Goal: Task Accomplishment & Management: Use online tool/utility

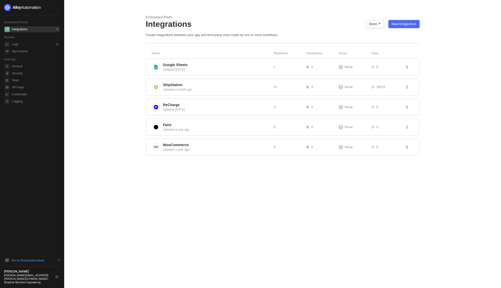
click at [29, 262] on span "Go to Documentation" at bounding box center [28, 261] width 33 height 4
click at [195, 65] on span "Google Sheets" at bounding box center [216, 64] width 107 height 5
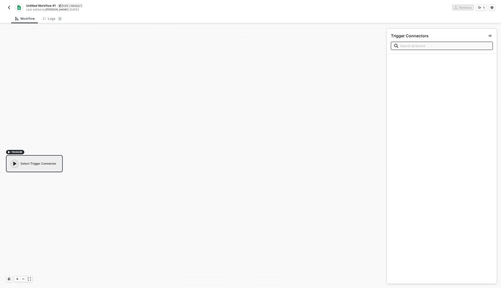
scroll to position [9, 0]
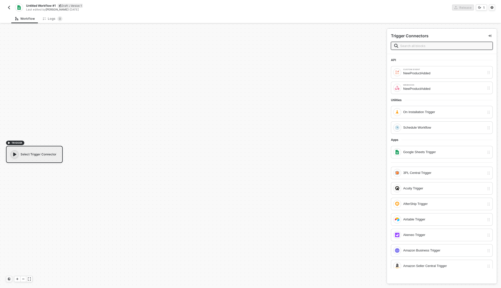
click at [434, 49] on span at bounding box center [442, 46] width 102 height 8
click at [435, 46] on input "text" at bounding box center [444, 46] width 89 height 6
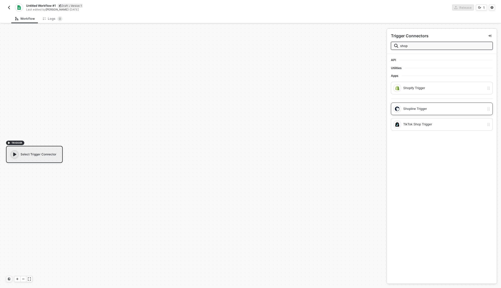
type input "shop"
click at [448, 110] on div "Shopline Trigger" at bounding box center [443, 109] width 81 height 6
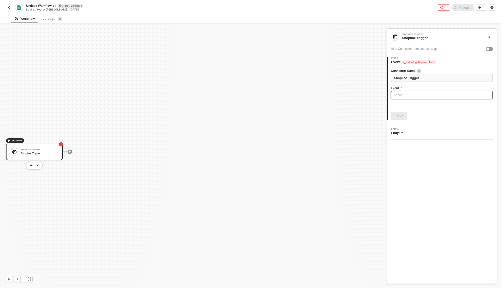
click at [448, 93] on input "search" at bounding box center [442, 95] width 96 height 8
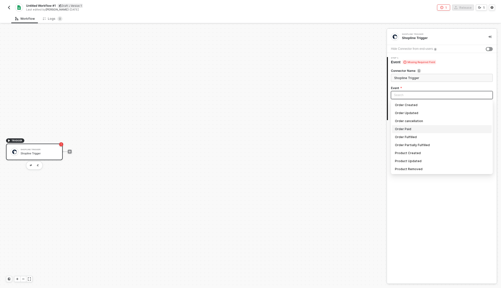
click at [422, 129] on div "Order Paid" at bounding box center [442, 130] width 94 height 6
type input "Trigger workflow when order paid"
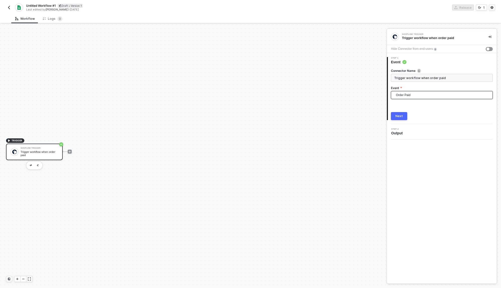
click at [397, 131] on span "Output" at bounding box center [398, 133] width 14 height 5
click at [404, 113] on button "Next" at bounding box center [399, 116] width 16 height 8
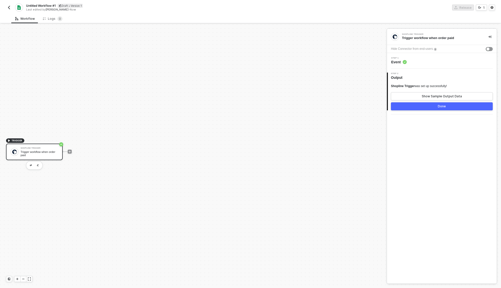
click at [443, 108] on div "Done" at bounding box center [442, 107] width 8 height 4
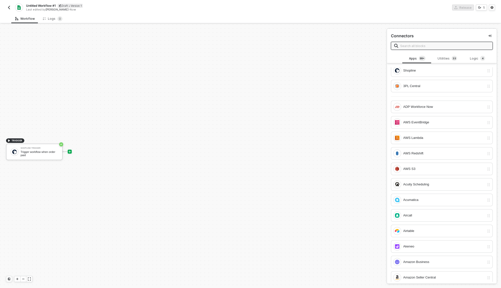
scroll to position [0, 0]
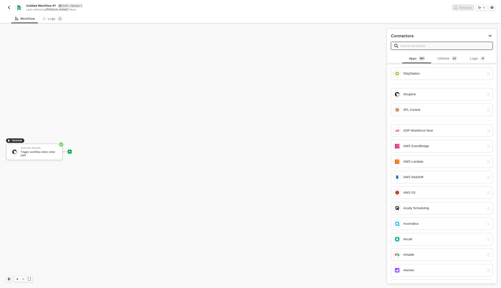
click at [416, 45] on input "text" at bounding box center [444, 46] width 89 height 6
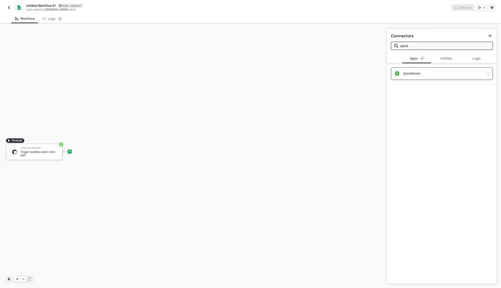
type input "quick"
click at [456, 71] on div "QuickBooks" at bounding box center [443, 74] width 81 height 6
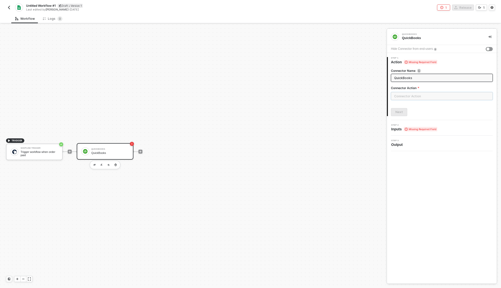
click at [427, 98] on input "text" at bounding box center [442, 96] width 102 height 8
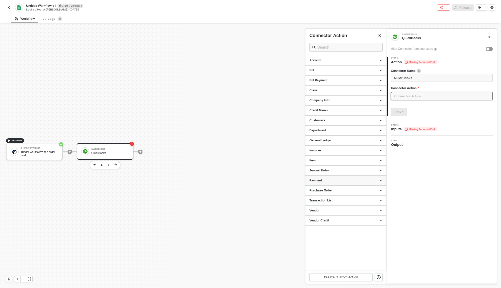
click at [359, 183] on div "Payment" at bounding box center [345, 181] width 81 height 10
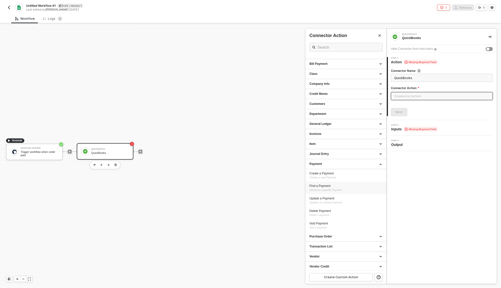
scroll to position [18, 0]
click at [351, 244] on div "Transaction List" at bounding box center [345, 245] width 73 height 4
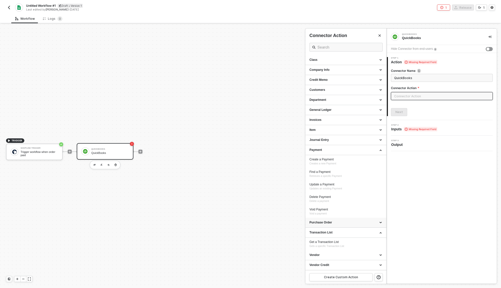
click at [360, 223] on div "Purchase Order" at bounding box center [345, 223] width 73 height 4
click at [359, 226] on div "Purchase Order" at bounding box center [345, 223] width 81 height 10
click at [338, 123] on div "Invoices" at bounding box center [345, 120] width 81 height 10
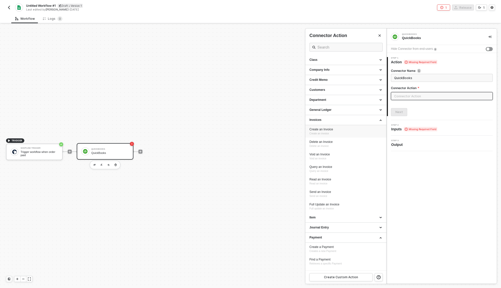
click at [336, 132] on div "Create an Invoice Create an invoice" at bounding box center [345, 132] width 73 height 8
type input "Create an invoice"
type input "Invoices - Create an Invoice"
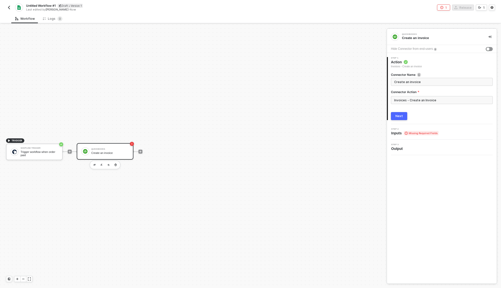
click at [454, 173] on div "QuickBooks Create an invoice Hide Connector from end-users 1 Step 1 Action Invo…" at bounding box center [442, 156] width 110 height 255
click at [397, 133] on span "Inputs Missing Required Fields" at bounding box center [414, 133] width 47 height 5
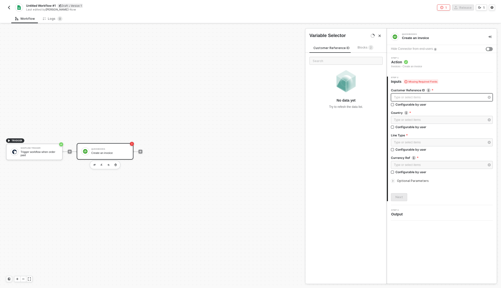
click at [437, 97] on div "Type or select items ﻿" at bounding box center [439, 97] width 91 height 5
click at [358, 48] on span "Blocks 2" at bounding box center [365, 48] width 16 height 4
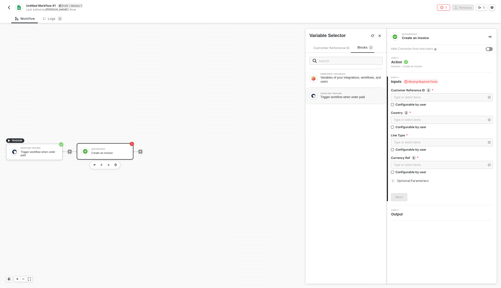
click at [340, 99] on div "SHOPLINE TRIGGER Trigger workflow when order paid" at bounding box center [345, 96] width 73 height 8
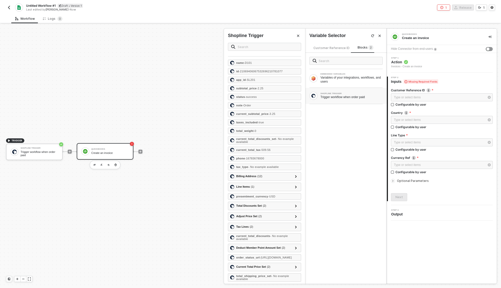
scroll to position [0, 0]
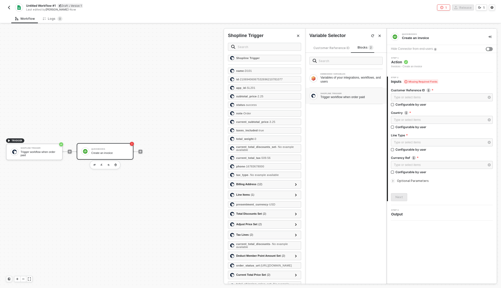
drag, startPoint x: 300, startPoint y: 34, endPoint x: 320, endPoint y: 37, distance: 20.5
click at [300, 34] on button "Close" at bounding box center [298, 36] width 6 height 6
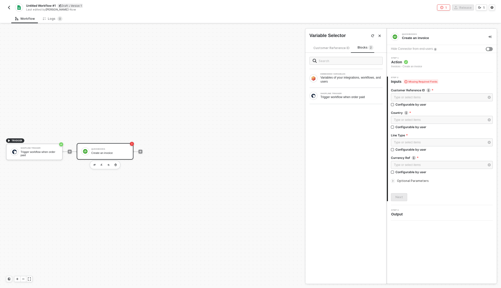
click at [379, 36] on icon "Close" at bounding box center [379, 36] width 2 height 2
click at [457, 95] on div "Type or select items ﻿" at bounding box center [439, 97] width 91 height 5
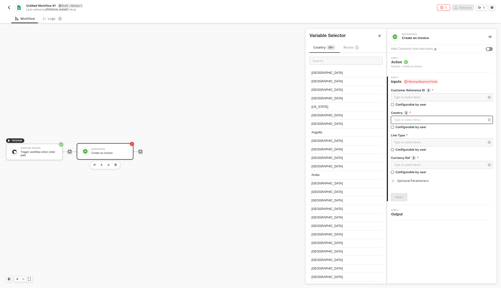
click at [425, 123] on div "Type or select items ﻿" at bounding box center [442, 120] width 102 height 8
drag, startPoint x: 226, startPoint y: 152, endPoint x: 137, endPoint y: 153, distance: 89.7
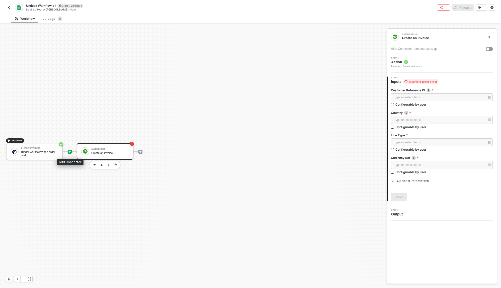
click at [70, 151] on icon "icon-play" at bounding box center [69, 151] width 3 height 3
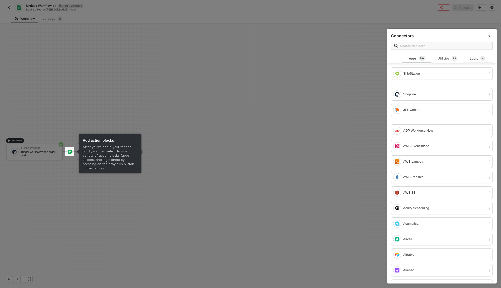
click at [476, 58] on div "Logic 4" at bounding box center [477, 59] width 22 height 6
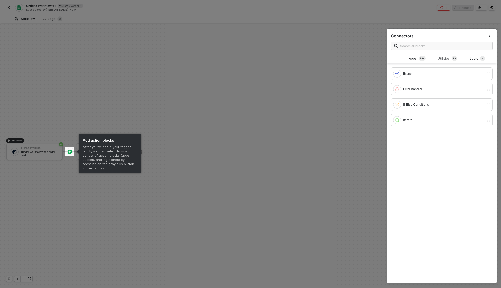
click at [420, 61] on sup "99+" at bounding box center [422, 58] width 7 height 5
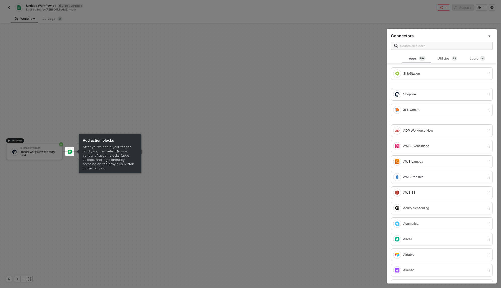
drag, startPoint x: 490, startPoint y: 76, endPoint x: 491, endPoint y: 90, distance: 14.8
click at [492, 99] on div "ShipStation Shopline 3PL Central ADP Workforce Now AWS EventBridge AWS Lambda A…" at bounding box center [442, 174] width 110 height 215
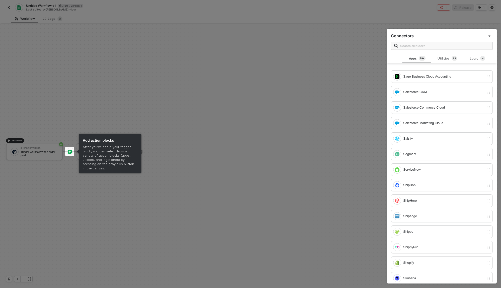
scroll to position [2037, 0]
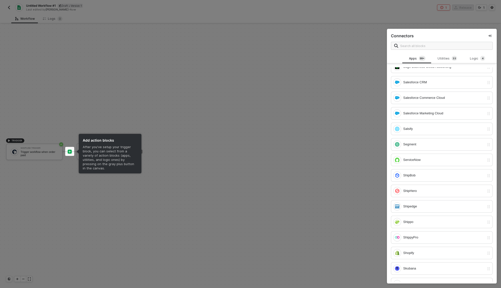
click at [102, 121] on div at bounding box center [250, 144] width 501 height 288
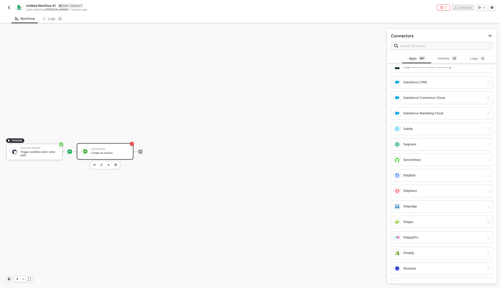
click at [109, 153] on div "Create an invoice" at bounding box center [110, 153] width 38 height 3
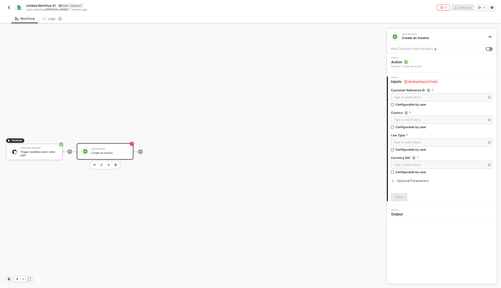
click at [440, 63] on div "Step 1 Action Invoices - Create an invoice" at bounding box center [442, 63] width 109 height 12
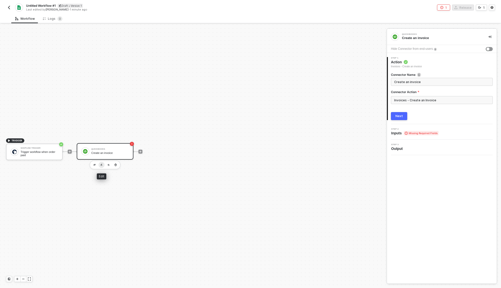
click at [101, 165] on img "button" at bounding box center [101, 165] width 2 height 2
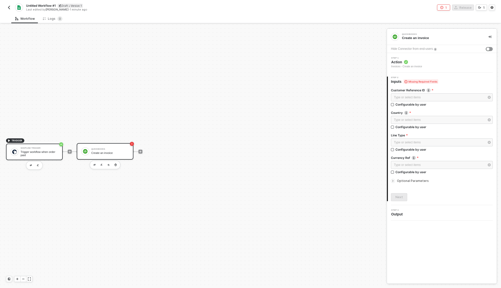
click at [53, 153] on div "Trigger workflow when order paid" at bounding box center [40, 154] width 38 height 6
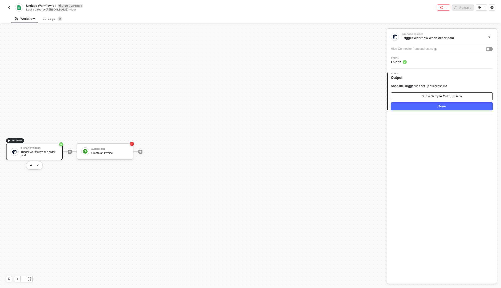
click at [439, 96] on div "Show Sample Output Data" at bounding box center [442, 96] width 40 height 4
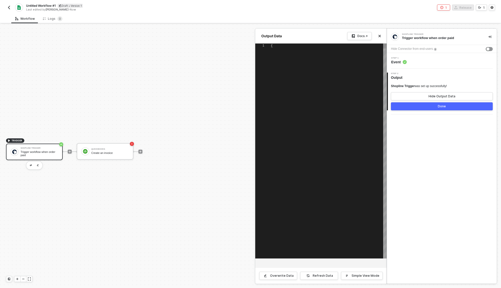
type textarea "{ "name": "D101", "id": "21069406067532696210781077", "app_id": "SL201", "subto…"
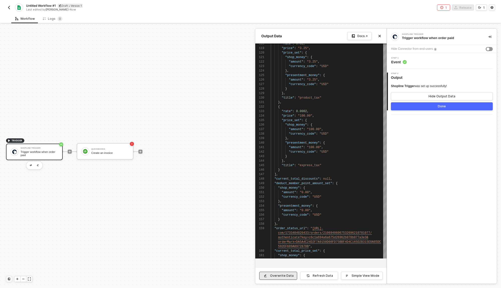
click at [275, 279] on button "Overwrite Data" at bounding box center [278, 276] width 38 height 8
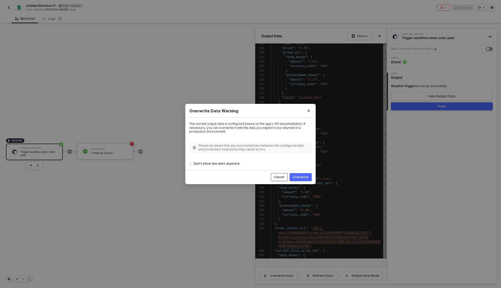
click at [283, 177] on div "Cancel" at bounding box center [279, 177] width 10 height 4
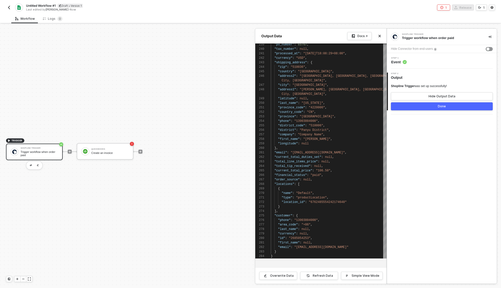
click at [218, 70] on div at bounding box center [250, 156] width 501 height 264
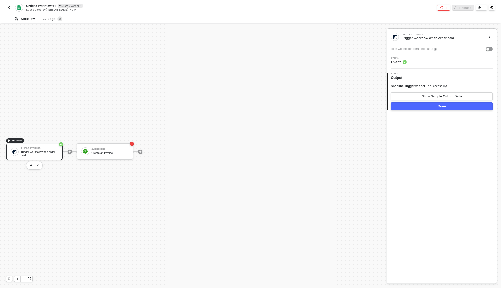
click at [10, 6] on img "button" at bounding box center [9, 8] width 4 height 4
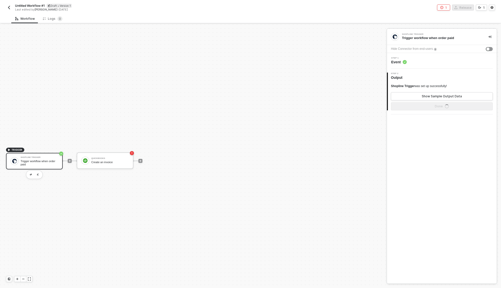
scroll to position [9, 0]
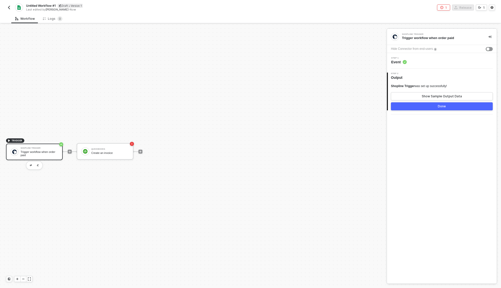
click at [10, 9] on img "button" at bounding box center [9, 8] width 4 height 4
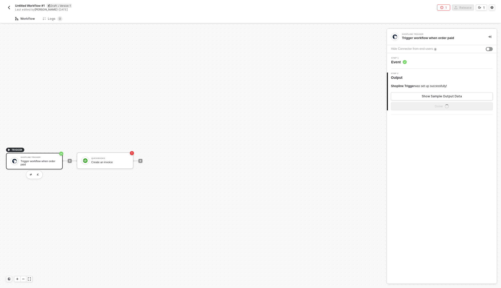
scroll to position [9, 0]
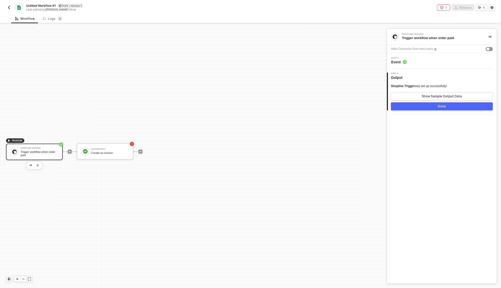
click at [10, 8] on img "button" at bounding box center [9, 8] width 4 height 4
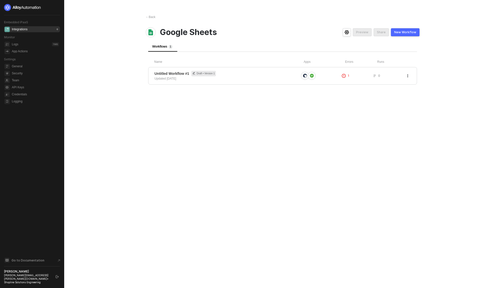
click at [24, 29] on div "Integrations" at bounding box center [20, 29] width 16 height 4
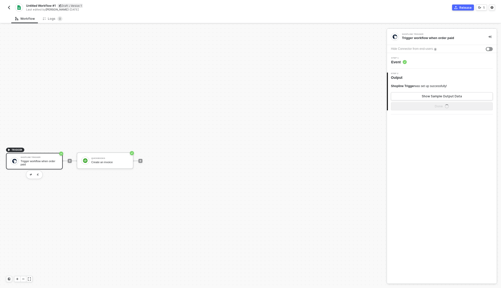
scroll to position [9, 0]
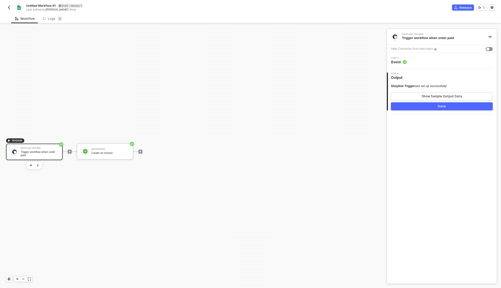
click at [9, 6] on img "button" at bounding box center [9, 8] width 4 height 4
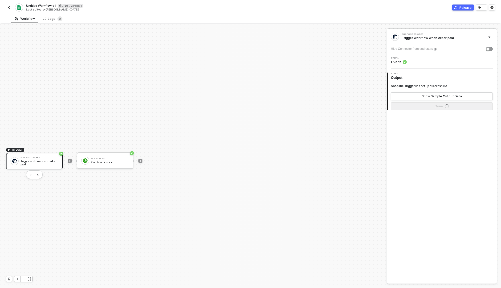
scroll to position [9, 0]
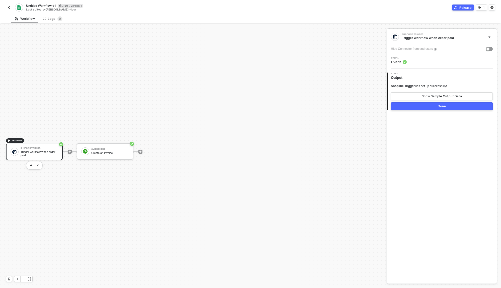
click at [7, 8] on img "button" at bounding box center [9, 8] width 4 height 4
